Goal: Information Seeking & Learning: Learn about a topic

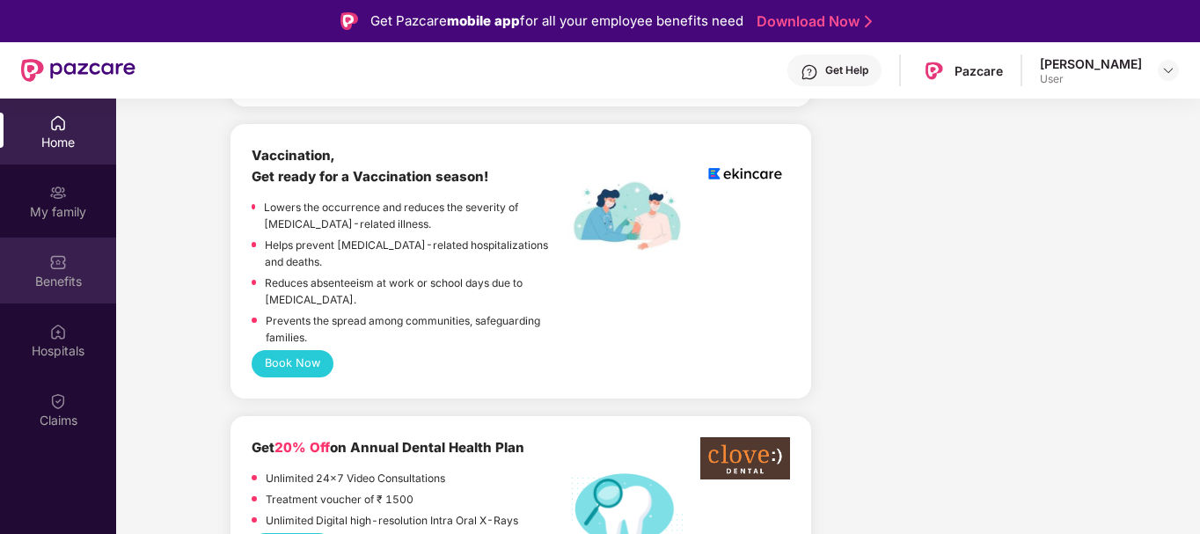
scroll to position [1261, 0]
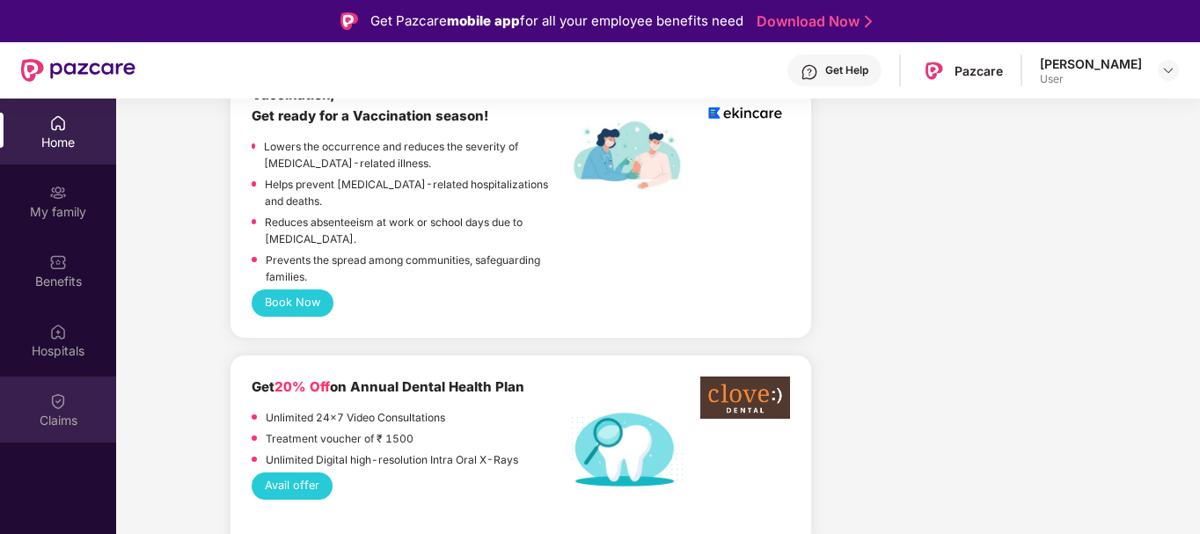
click at [60, 422] on div "Claims" at bounding box center [58, 421] width 116 height 18
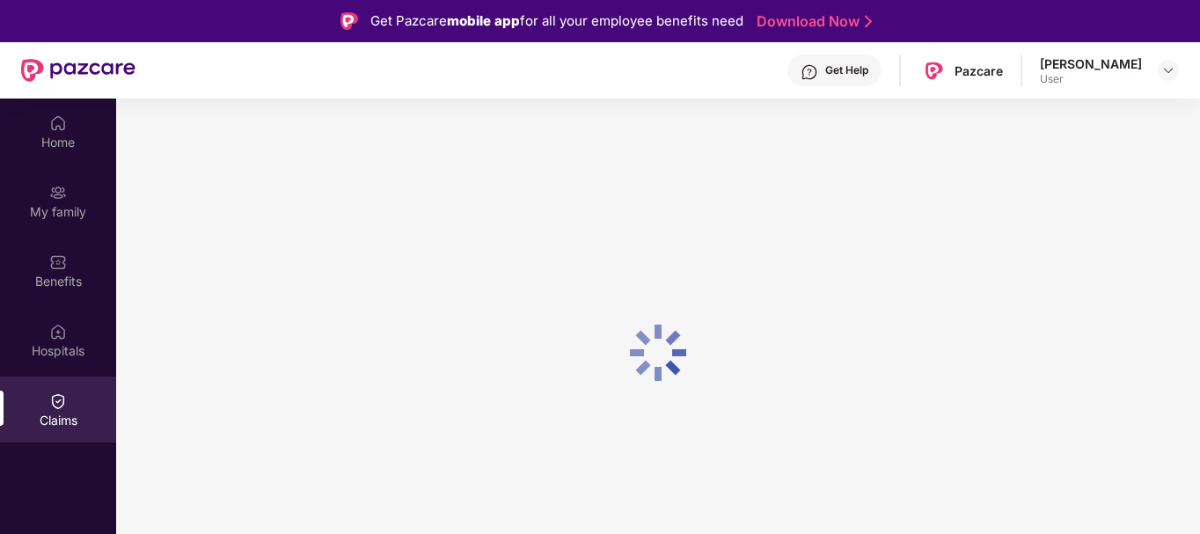
scroll to position [0, 0]
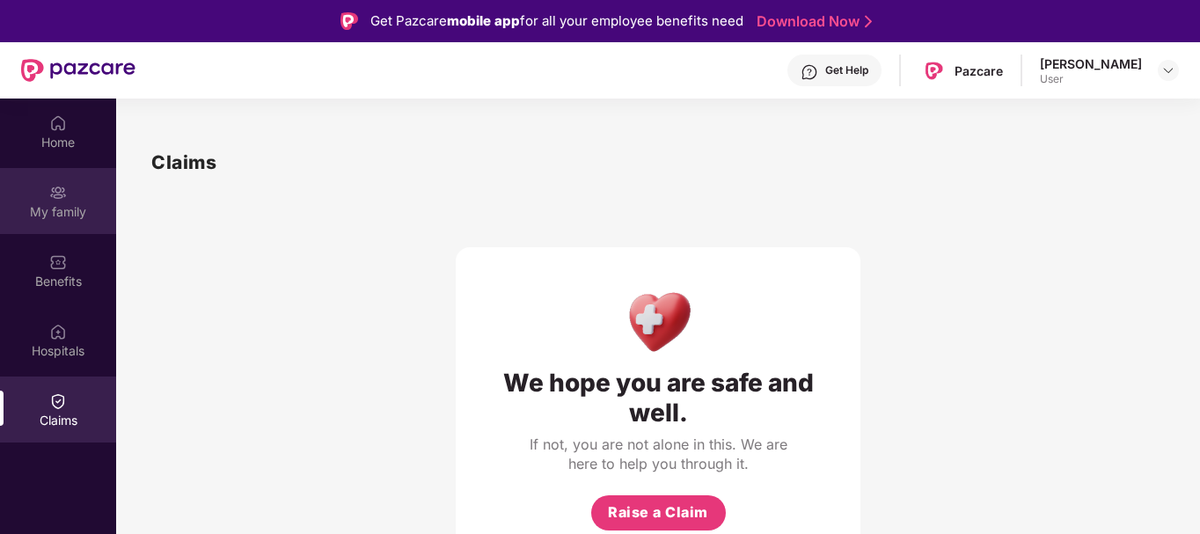
click at [61, 229] on div "My family" at bounding box center [58, 201] width 116 height 66
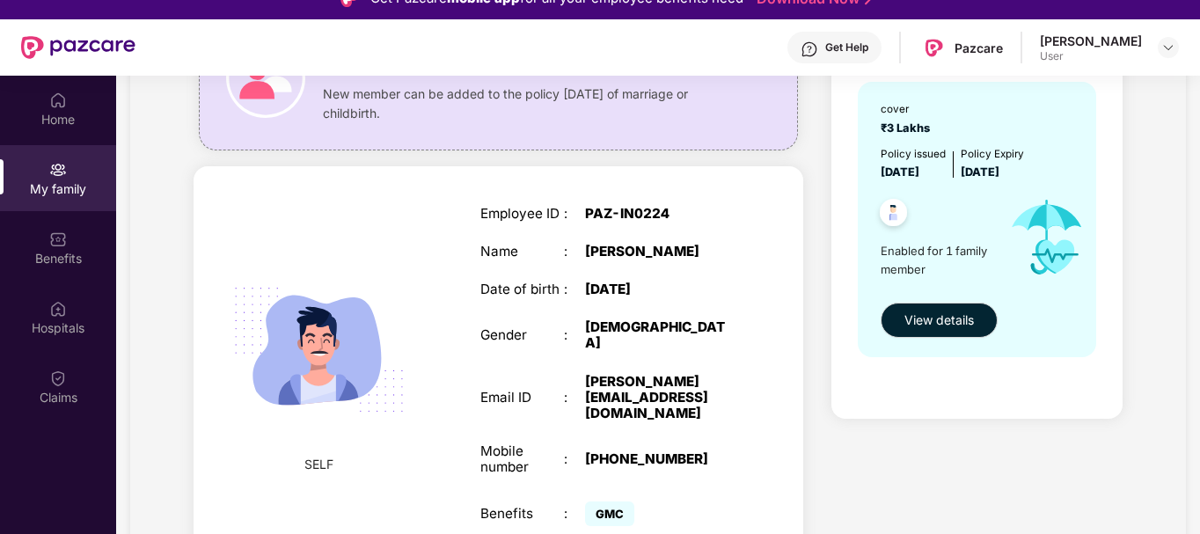
scroll to position [99, 0]
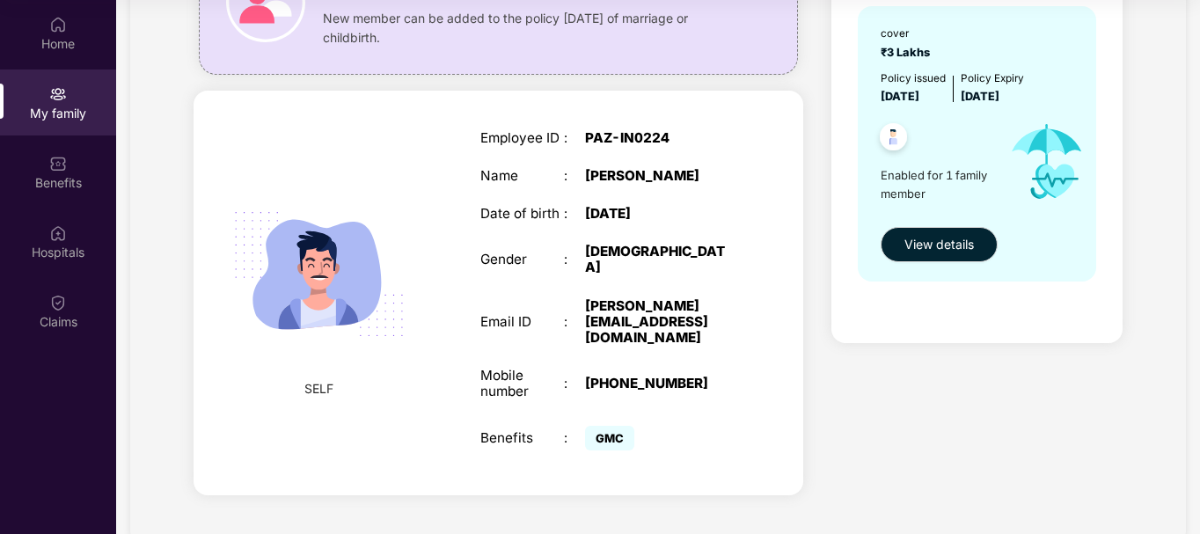
click at [599, 426] on span "GMC" at bounding box center [609, 438] width 49 height 25
click at [698, 423] on div "GMC" at bounding box center [658, 438] width 147 height 33
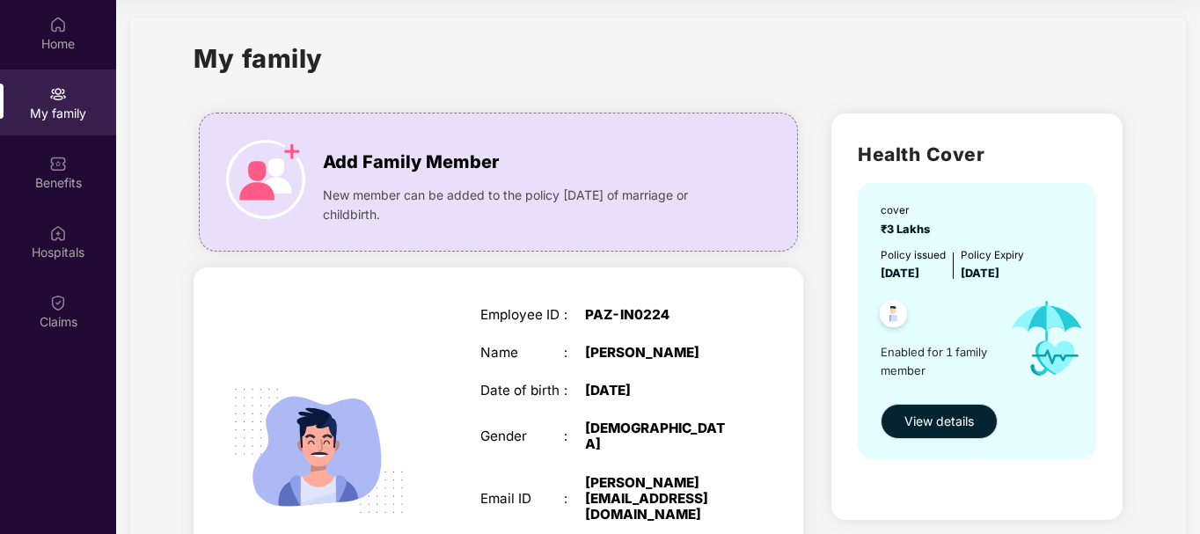
scroll to position [0, 0]
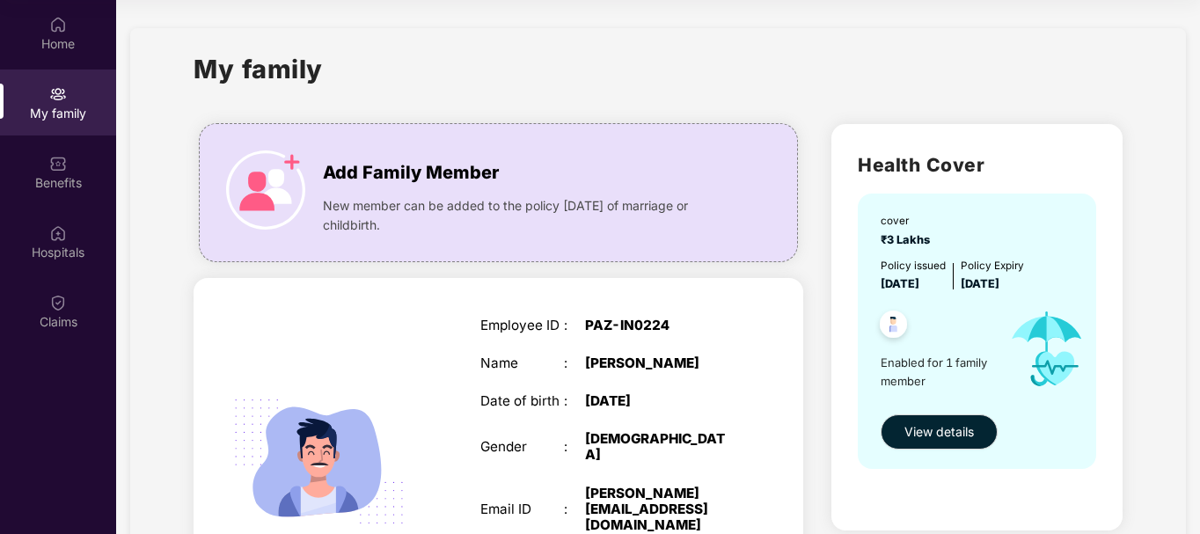
click at [936, 366] on span "Enabled for 1 family member" at bounding box center [938, 372] width 114 height 36
click at [928, 429] on span "View details" at bounding box center [940, 431] width 70 height 19
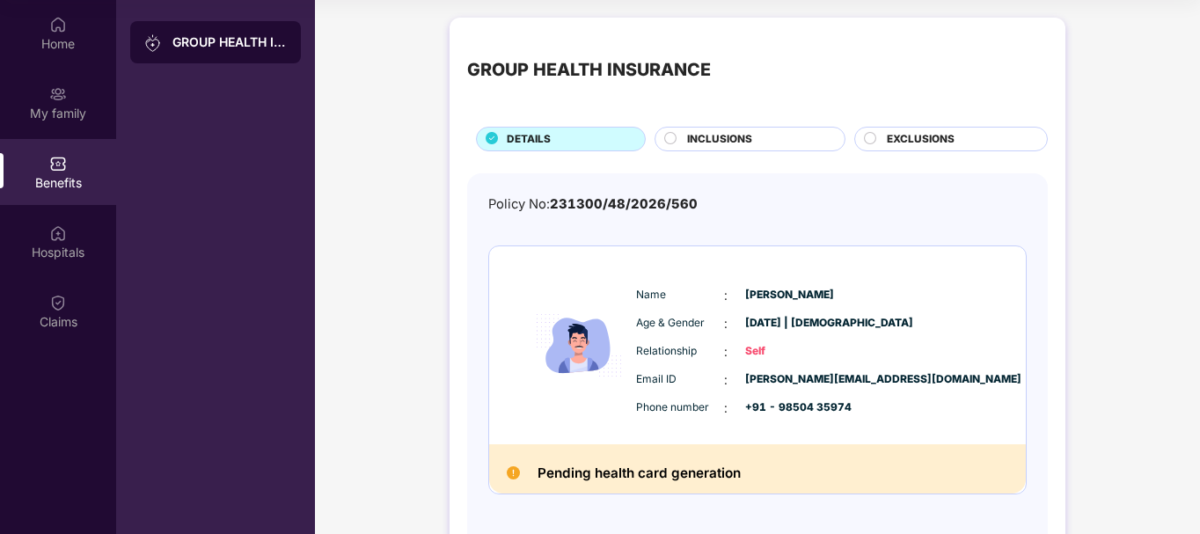
click at [730, 139] on span "INCLUSIONS" at bounding box center [719, 139] width 65 height 17
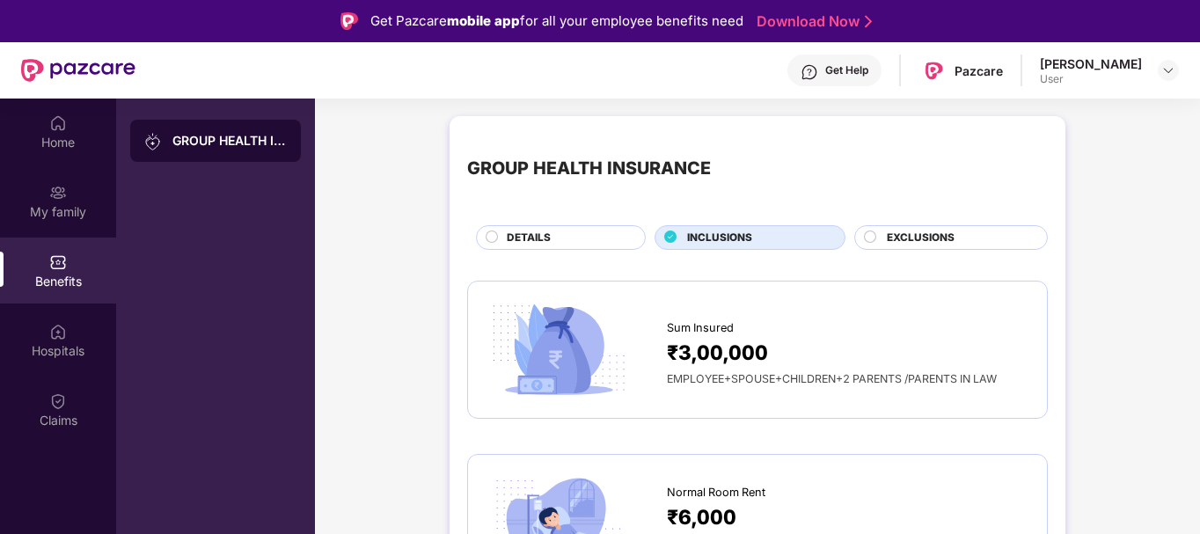
click at [220, 141] on div "GROUP HEALTH INSURANCE" at bounding box center [229, 141] width 114 height 18
click at [246, 243] on div "GROUP HEALTH INSURANCE" at bounding box center [215, 366] width 199 height 534
click at [897, 243] on span "EXCLUSIONS" at bounding box center [921, 238] width 68 height 17
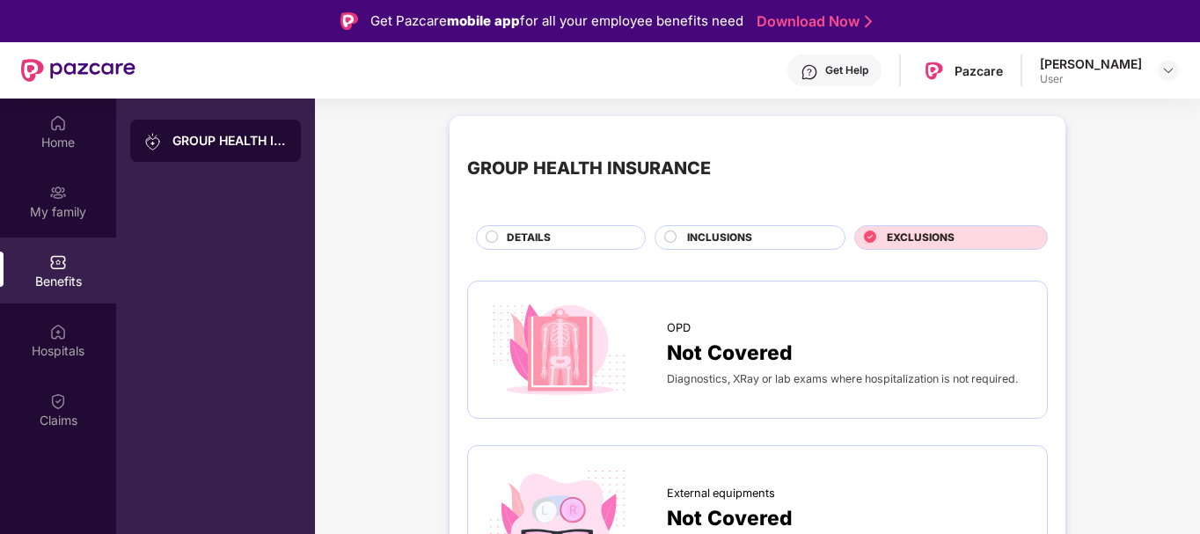
click at [583, 238] on div "DETAILS" at bounding box center [567, 239] width 138 height 19
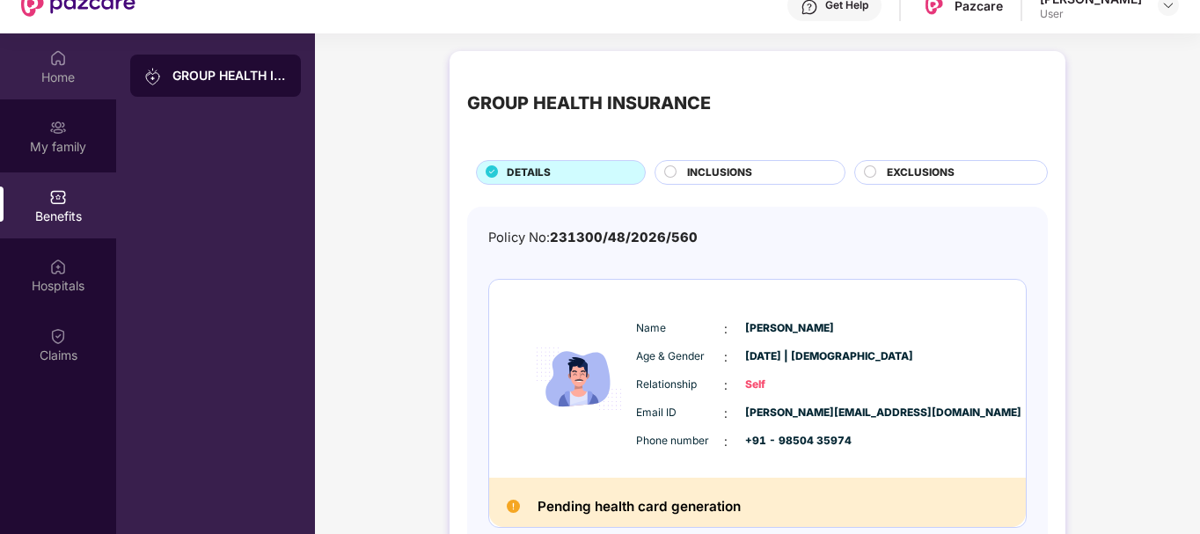
click at [51, 78] on div "Home" at bounding box center [58, 78] width 116 height 18
